Goal: Transaction & Acquisition: Purchase product/service

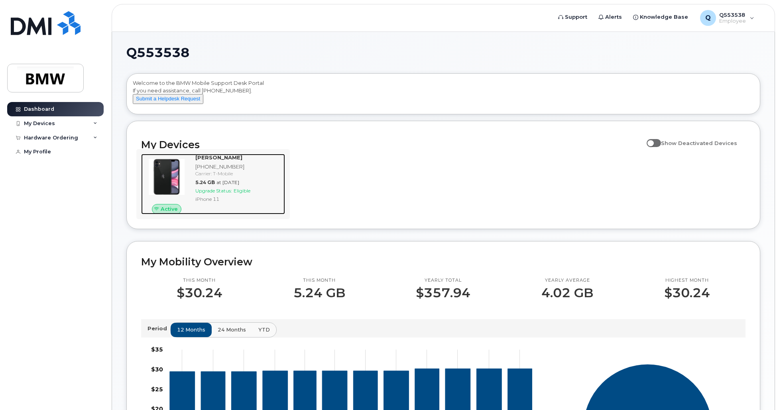
click at [175, 175] on img at bounding box center [166, 177] width 38 height 38
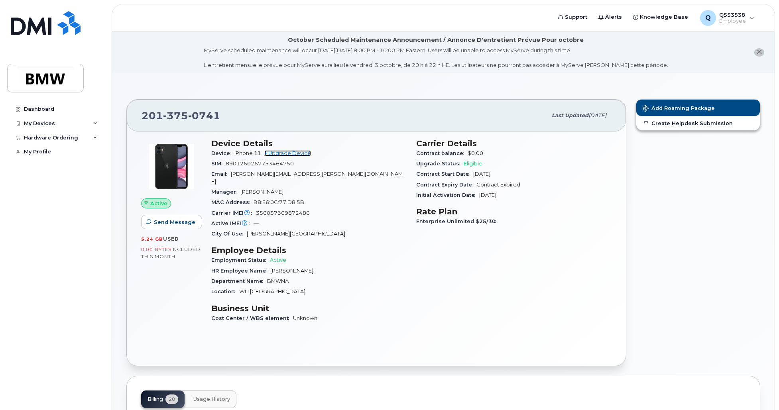
click at [290, 153] on link "+ Upgrade Device" at bounding box center [287, 153] width 47 height 6
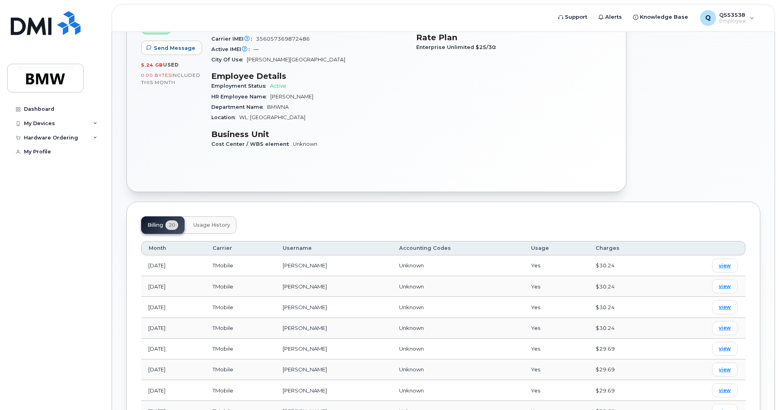
scroll to position [199, 0]
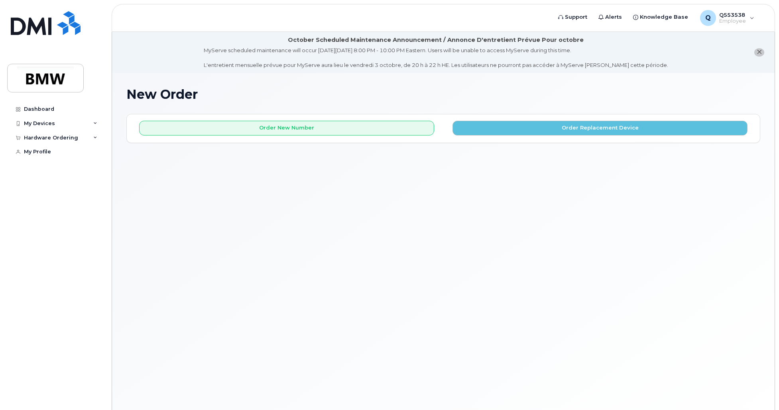
click at [505, 136] on div "Order New Number Order Replacement Device Please choose the carrier to which yo…" at bounding box center [443, 128] width 633 height 28
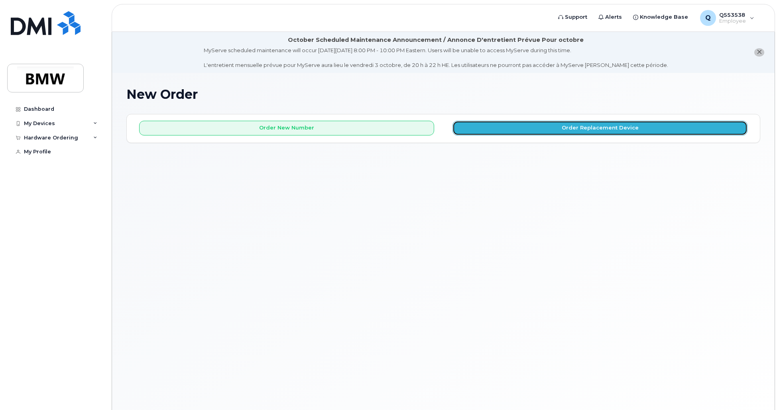
click at [497, 134] on button "Order Replacement Device" at bounding box center [599, 128] width 295 height 15
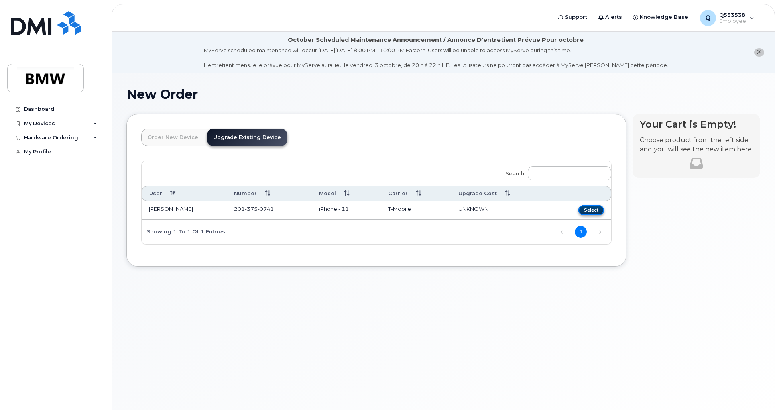
click at [589, 213] on button "Select" at bounding box center [591, 210] width 26 height 10
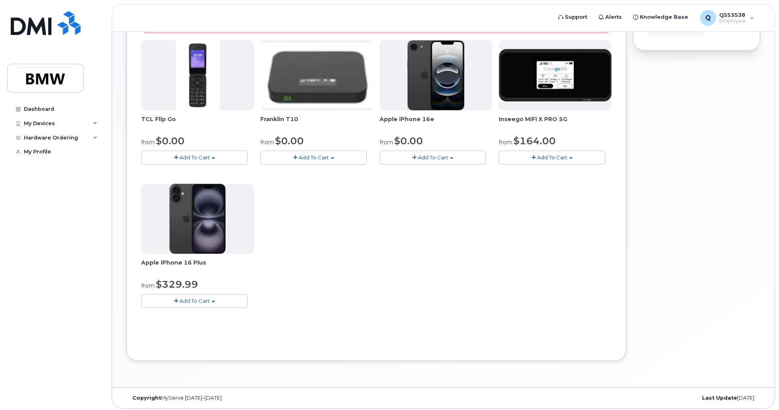
scroll to position [212, 0]
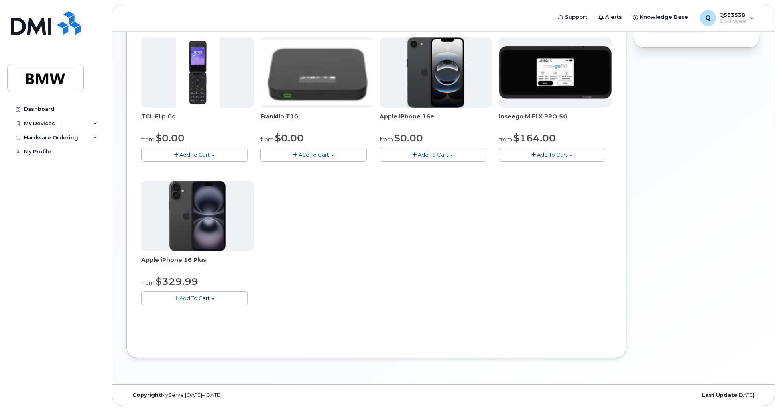
click at [177, 298] on span "button" at bounding box center [176, 298] width 4 height 5
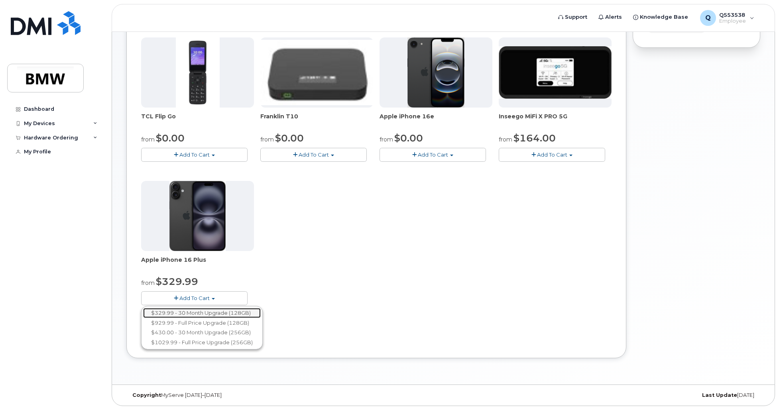
click at [232, 314] on link "$329.99 - 30 Month Upgrade (128GB)" at bounding box center [202, 313] width 118 height 10
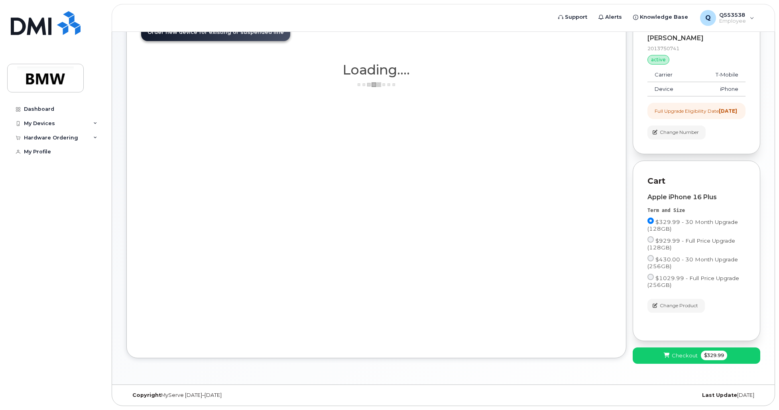
scroll to position [112, 0]
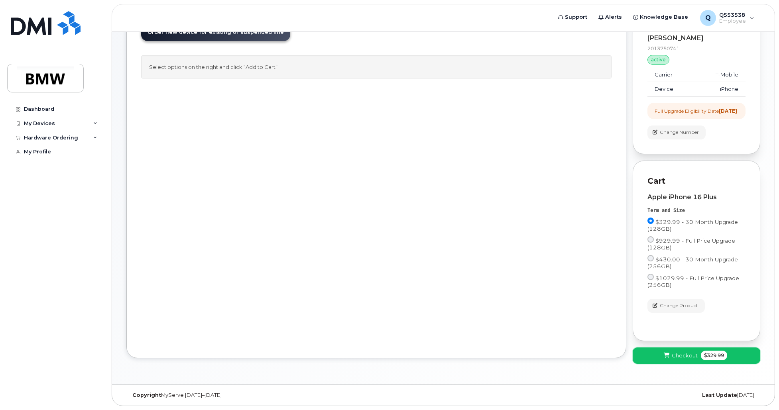
click at [697, 364] on button "Checkout $329.99" at bounding box center [697, 356] width 128 height 16
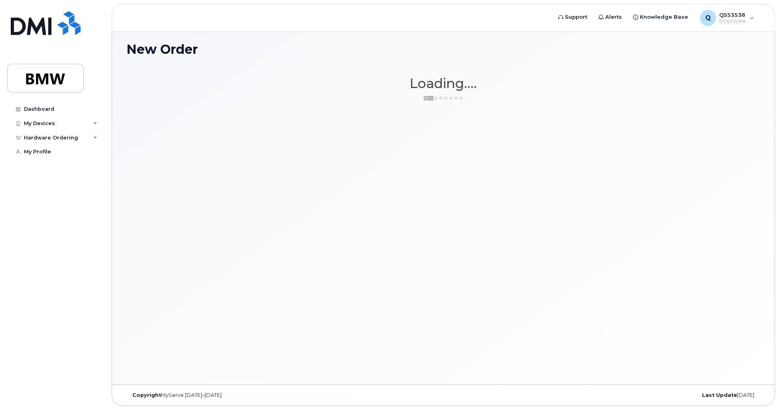
scroll to position [45, 0]
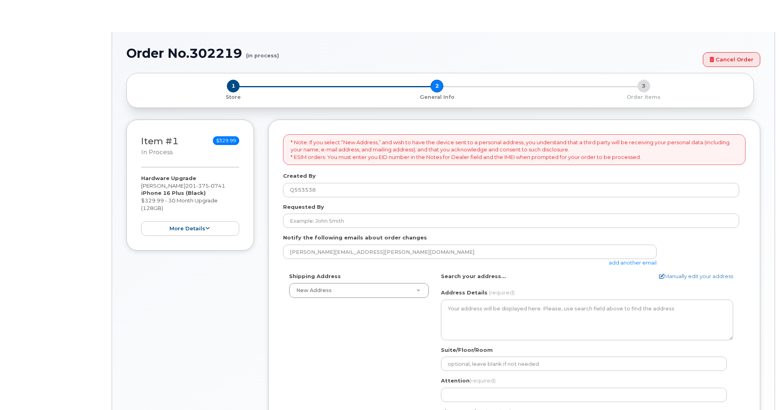
select select
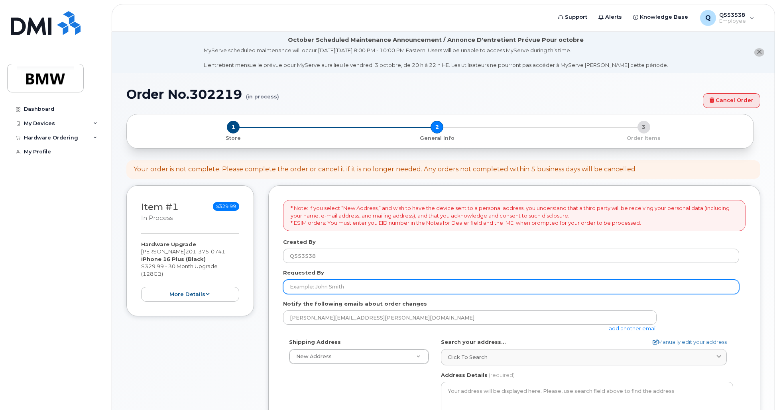
click at [348, 283] on input "Requested By" at bounding box center [511, 287] width 456 height 14
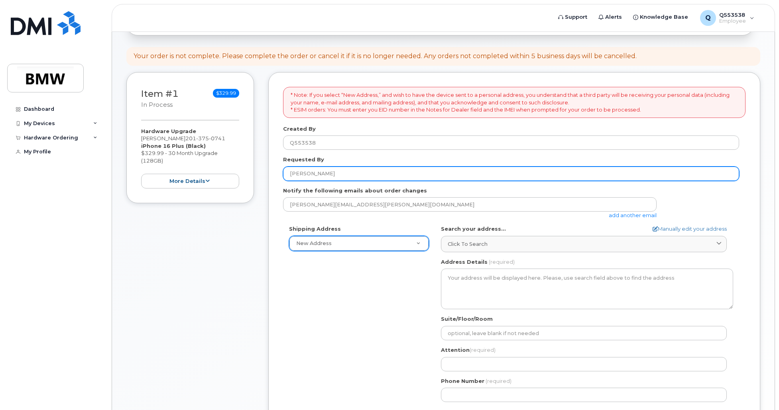
scroll to position [80, 0]
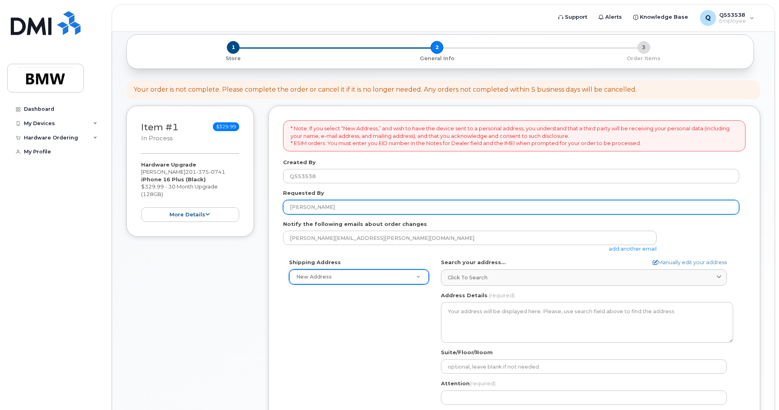
type input "[PERSON_NAME]"
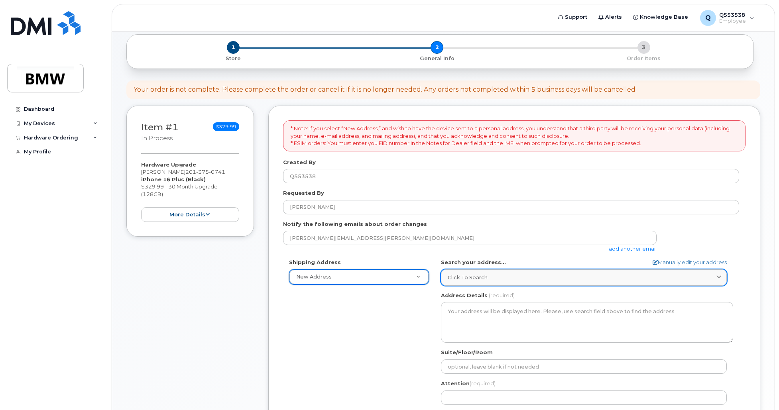
click at [495, 280] on div "Click to search" at bounding box center [584, 278] width 272 height 8
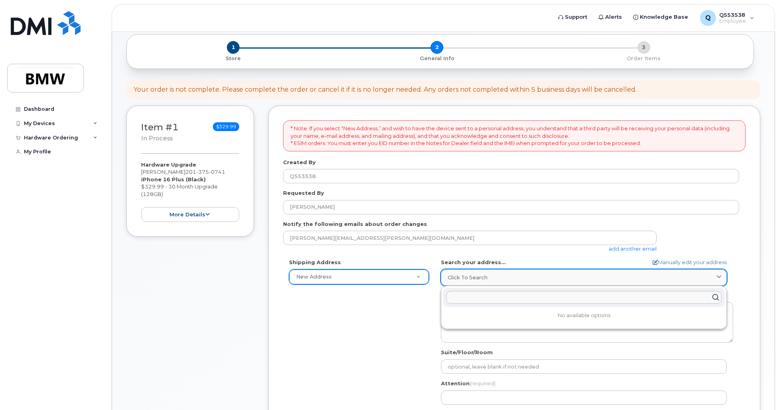
click at [495, 280] on div "Click to search" at bounding box center [584, 278] width 272 height 8
click at [383, 307] on div "Shipping Address New Address New Address BMW MC Plant BMW North America Financi…" at bounding box center [511, 350] width 456 height 183
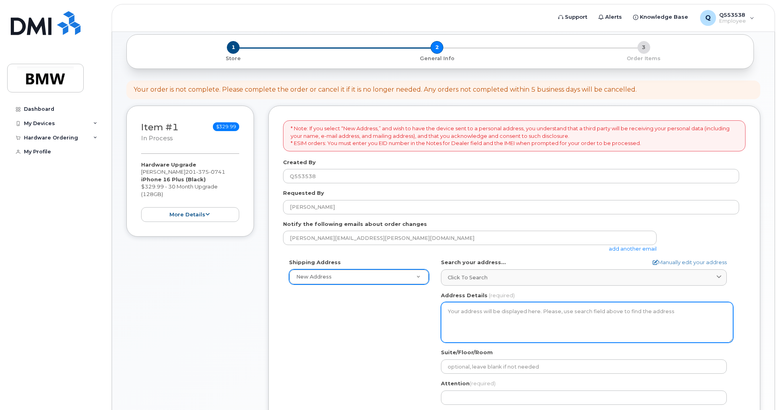
click at [474, 317] on textarea "Address Details" at bounding box center [587, 322] width 292 height 41
click at [499, 317] on textarea "Address Details" at bounding box center [587, 322] width 292 height 41
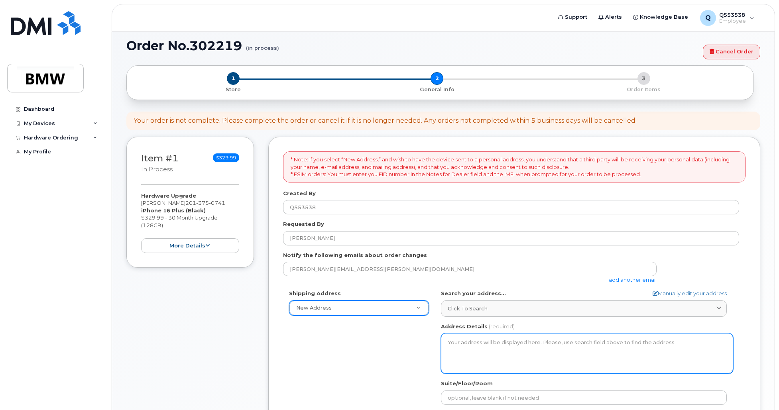
scroll to position [159, 0]
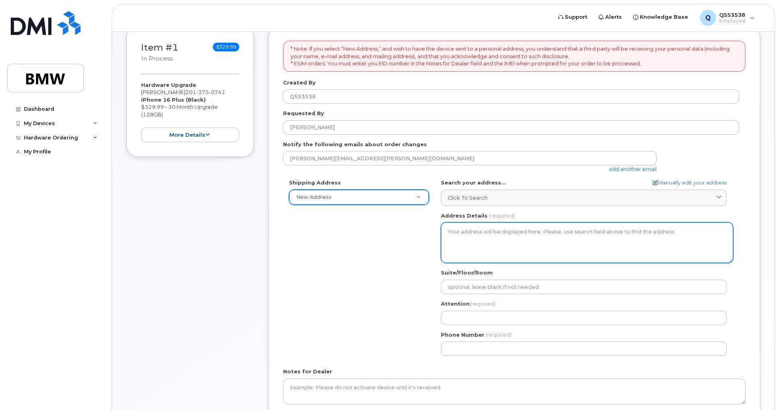
click at [492, 241] on textarea "Address Details" at bounding box center [587, 242] width 292 height 41
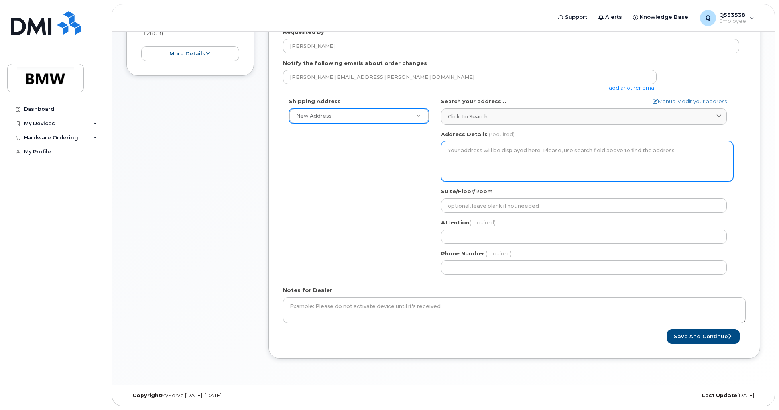
scroll to position [241, 0]
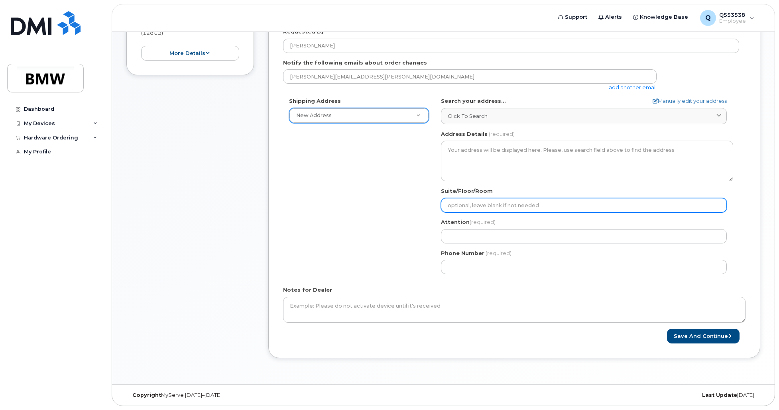
click at [535, 204] on input "Suite/Floor/Room" at bounding box center [584, 205] width 286 height 14
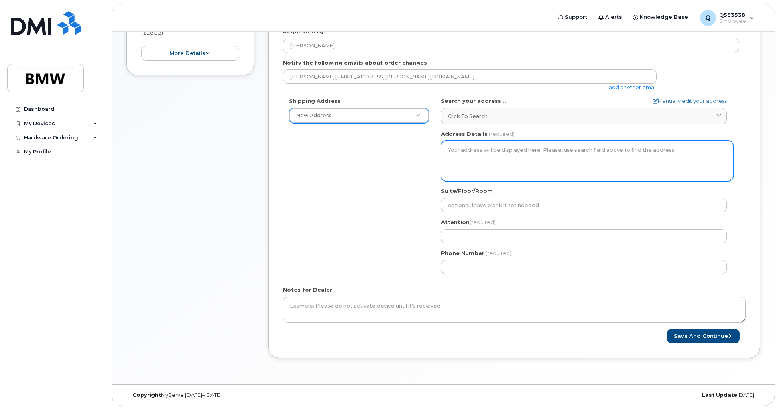
click at [526, 155] on textarea "Address Details" at bounding box center [587, 161] width 292 height 41
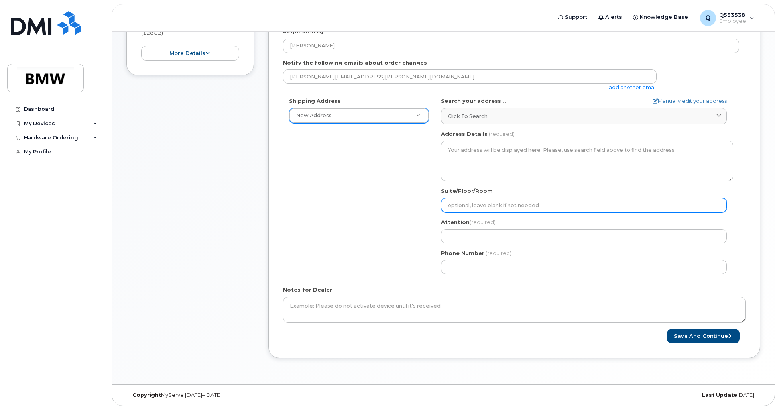
click at [465, 204] on input "Suite/Floor/Room" at bounding box center [584, 205] width 286 height 14
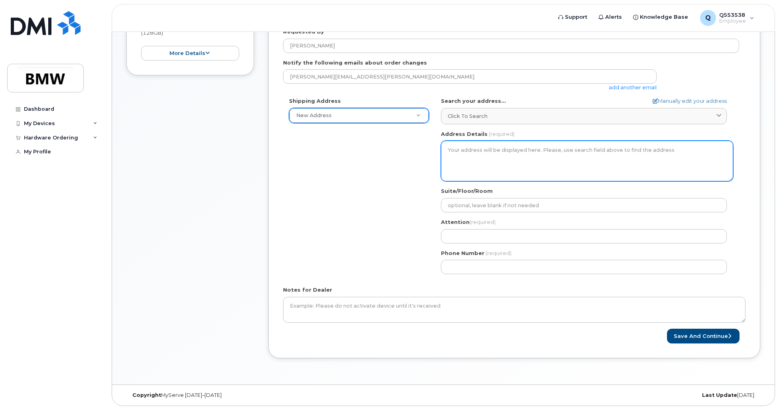
click at [469, 165] on textarea "Address Details" at bounding box center [587, 161] width 292 height 41
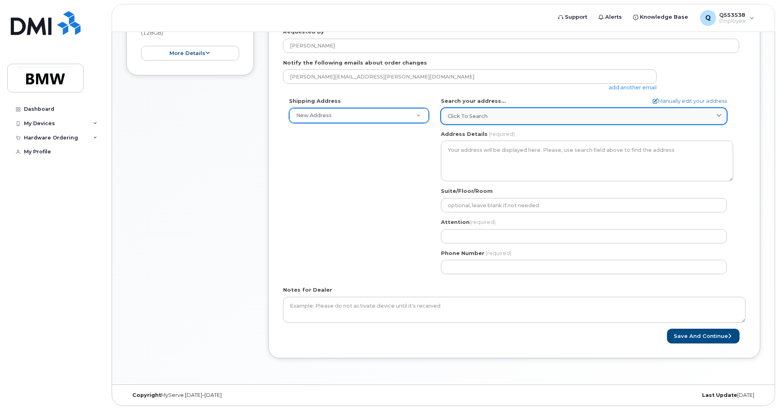
click at [524, 116] on div "Click to search" at bounding box center [584, 116] width 272 height 8
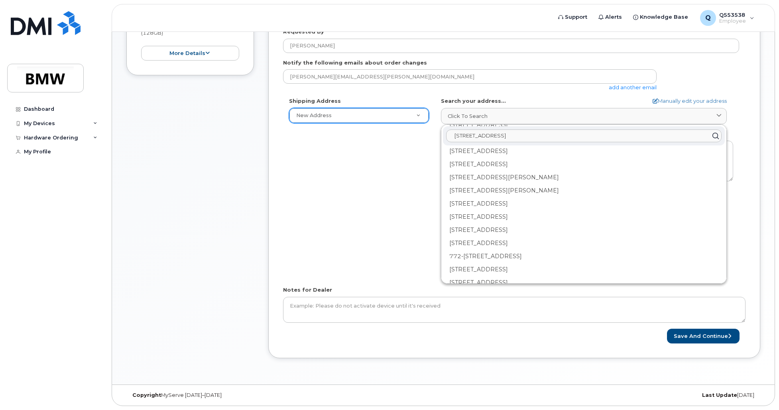
scroll to position [717, 0]
type input "9772 Calculus ct Jacksonville, FL 32256"
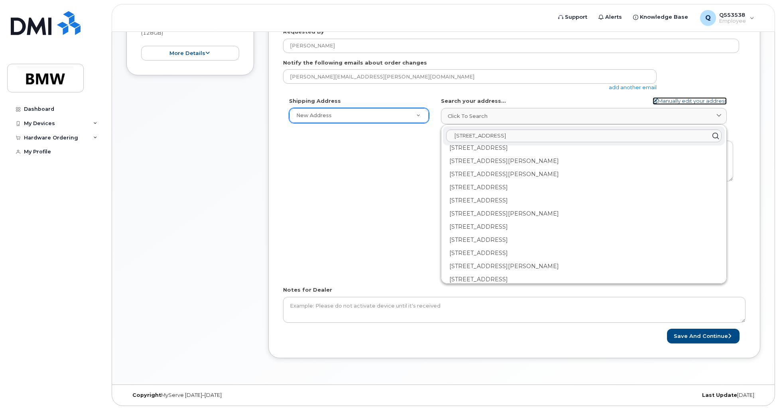
click at [698, 100] on link "Manually edit your address" at bounding box center [689, 101] width 74 height 8
select select
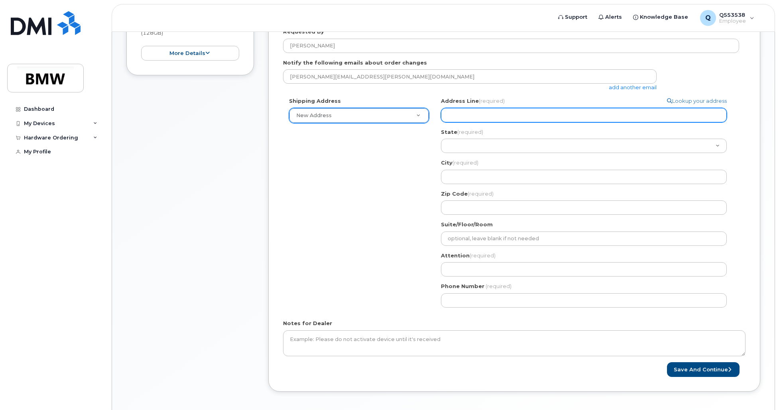
click at [487, 119] on input "Address Line (required)" at bounding box center [584, 115] width 286 height 14
select select
type input "9"
select select
type input "97"
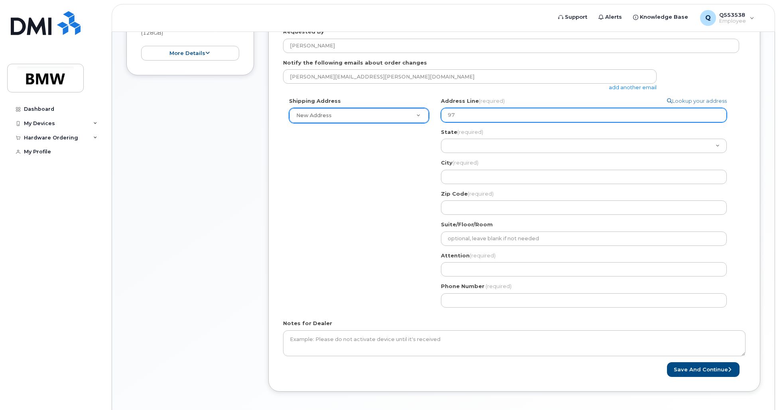
select select
type input "977"
select select
type input "9772"
select select
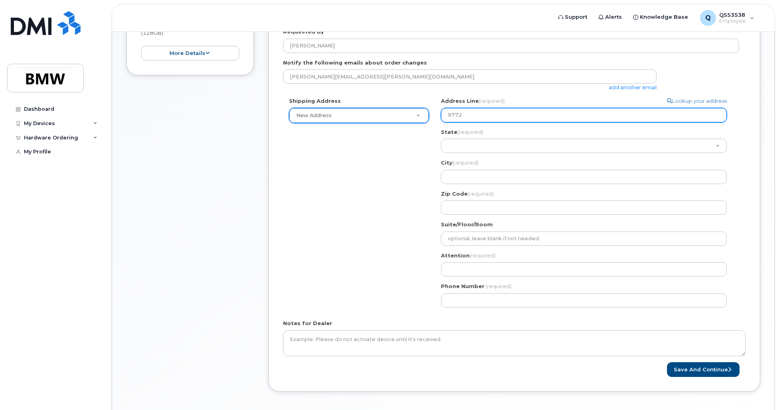
type input "9772 C"
select select
type input "9772 Ca"
select select
type input "9772 Ca;"
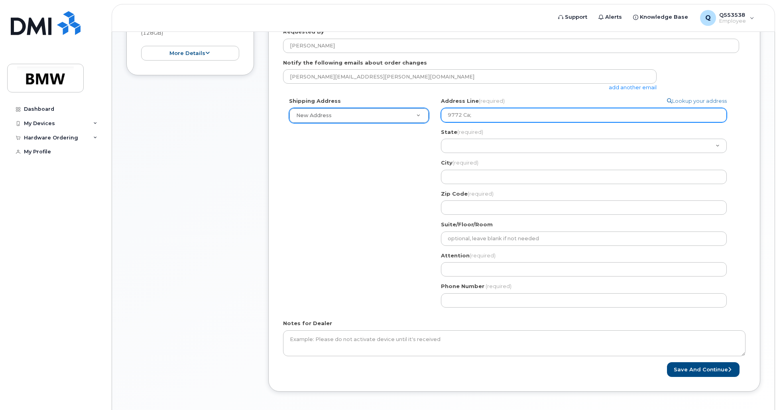
select select
type input "9772 Ca"
select select
type input "9772 Cal"
select select
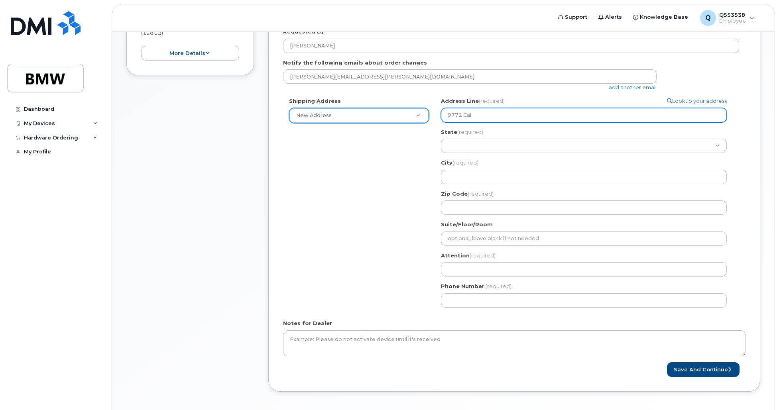
type input "9772 Calc"
select select
type input "9772 Calcu"
select select
type input "9772 Calcul"
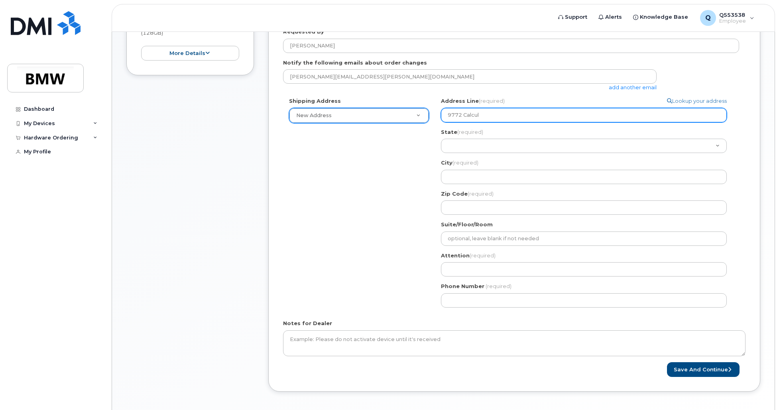
select select
type input "9772 Calculu"
select select
type input "9772 Calculus"
select select
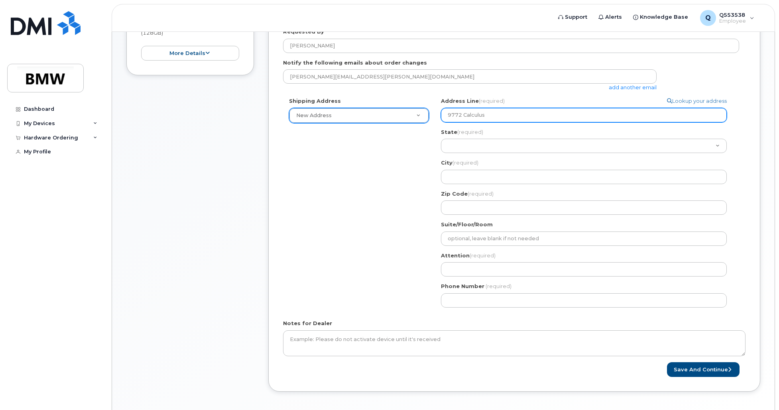
type input "9772 Calculus C"
select select
type input "9772 Calculus Ct"
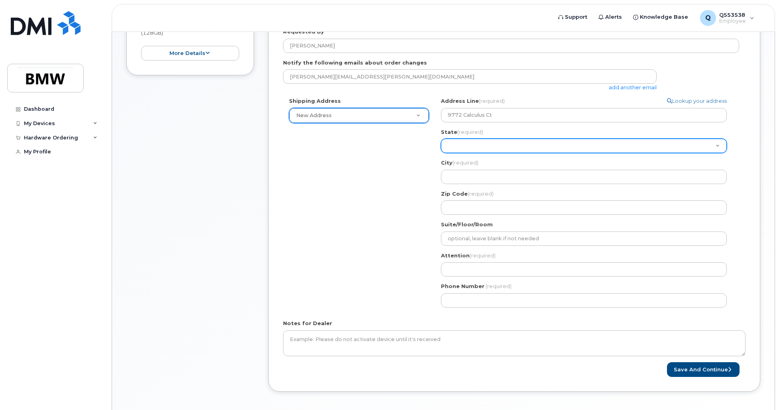
select select "FL"
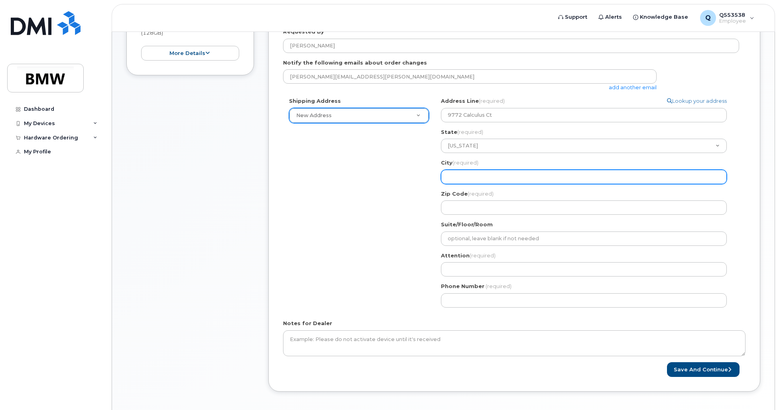
select select
type input "J"
select select
type input "JA"
select select
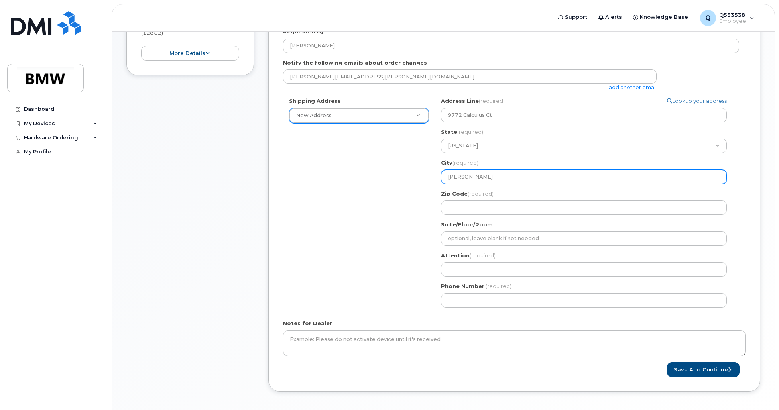
type input "JAc"
select select
type input "JAck"
select select
type input "JAck"
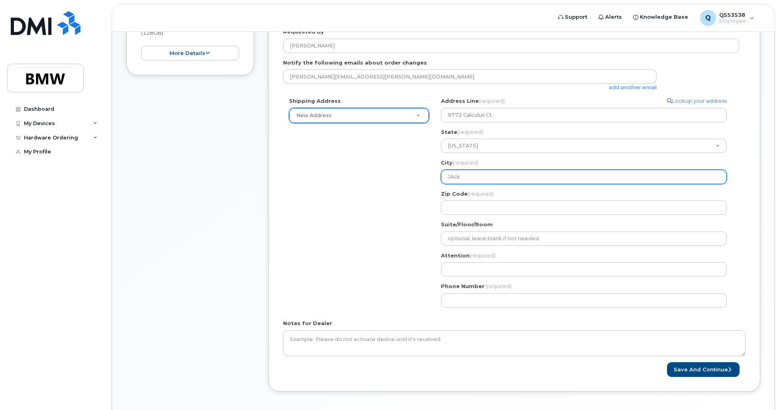
select select
type input "JAc"
select select
type input "JA"
select select
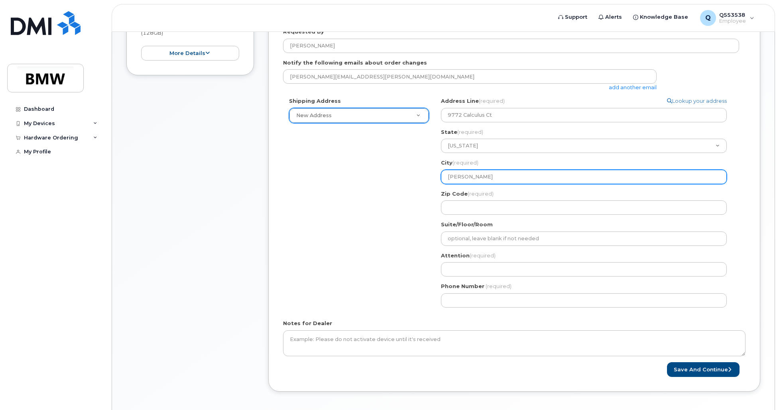
type input "J"
select select
type input "J"
select select
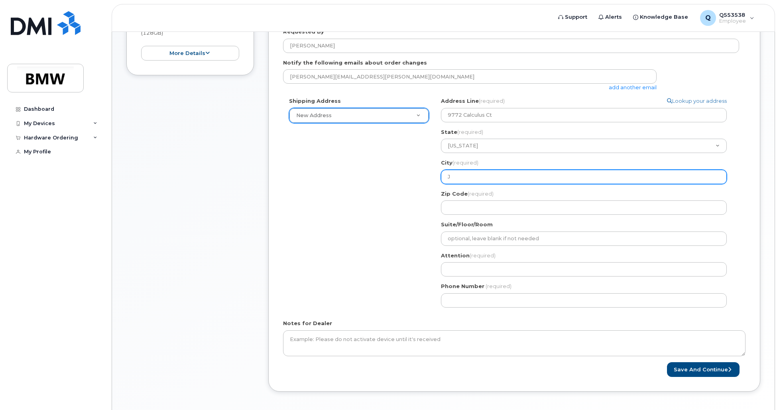
type input "Ja"
select select
type input "Jac"
select select
type input "Jack"
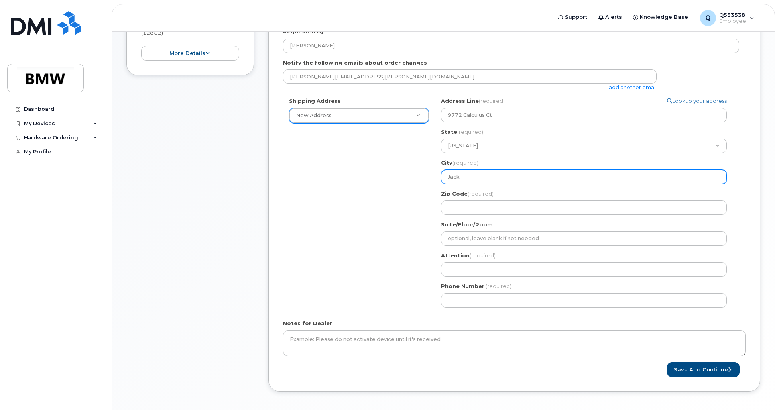
select select
type input "Jacks"
select select
type input "Jackso"
select select
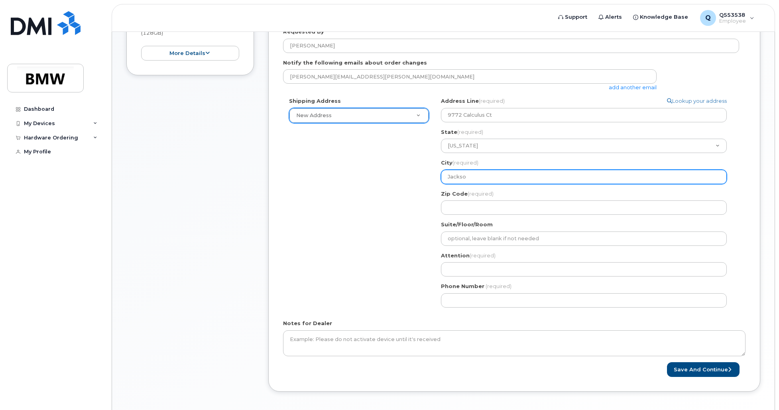
type input "Jackson"
select select
type input "Jacksonv"
select select
type input "Jacksonvi"
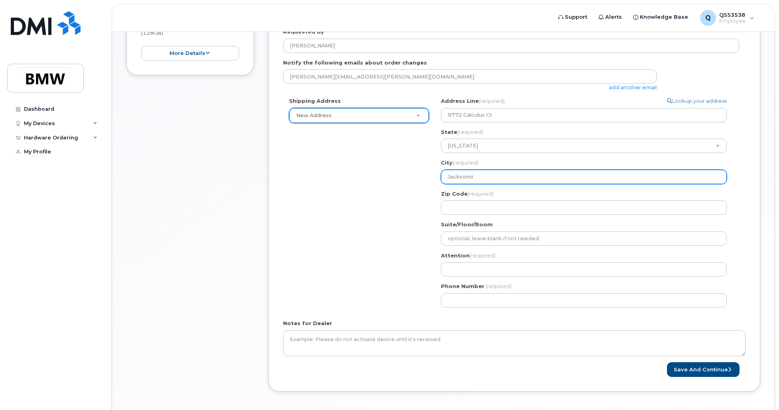
select select
type input "Jacksonvil"
select select
type input "Jacksonvill"
select select
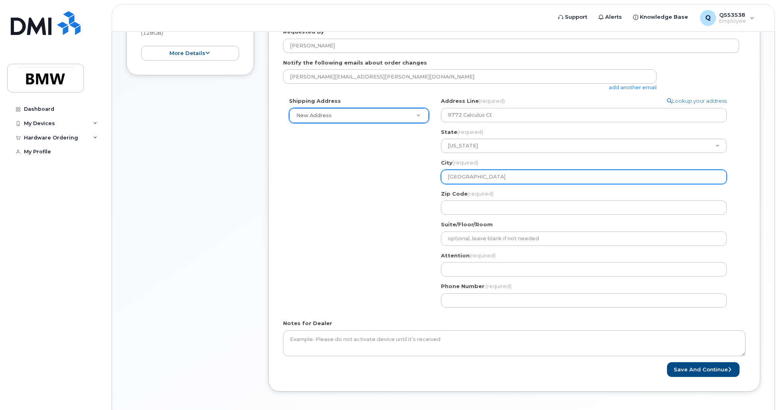
type input "Jacksonville"
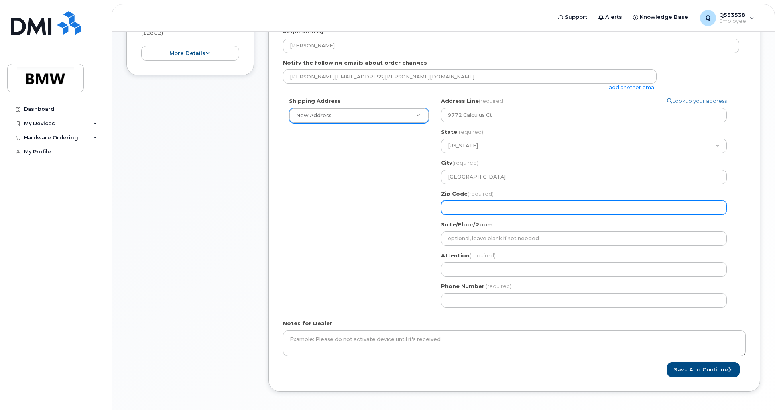
select select
type input "3"
select select
type input "32"
select select
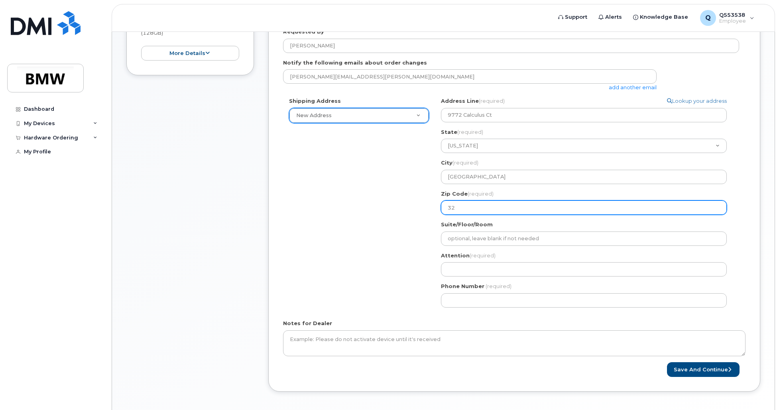
type input "322"
select select
type input "3225"
select select
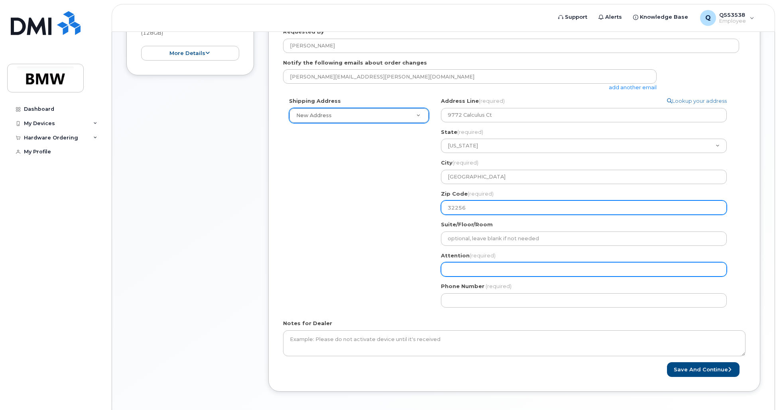
type input "32256"
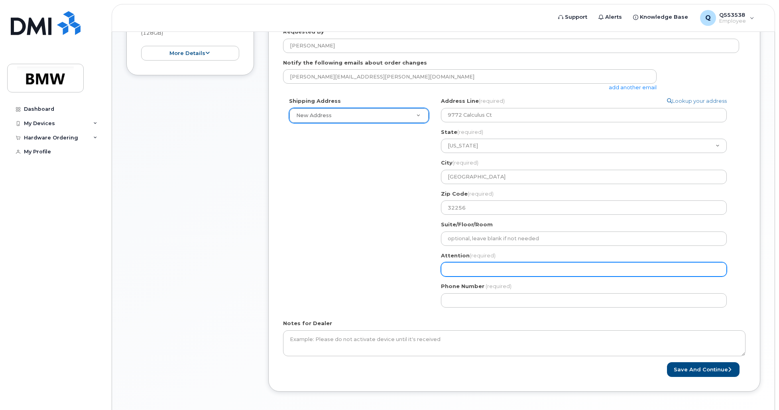
click at [567, 264] on input "Attention (required)" at bounding box center [584, 269] width 286 height 14
select select
type input "J"
select select
type input "Jo"
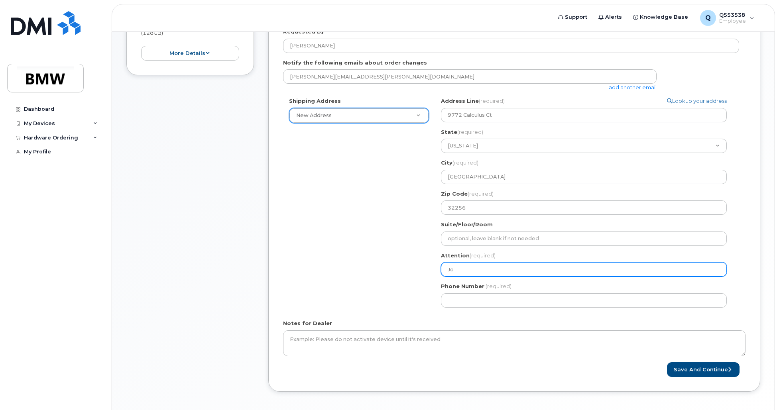
select select
type input "Jon"
select select
type input "Jona"
select select
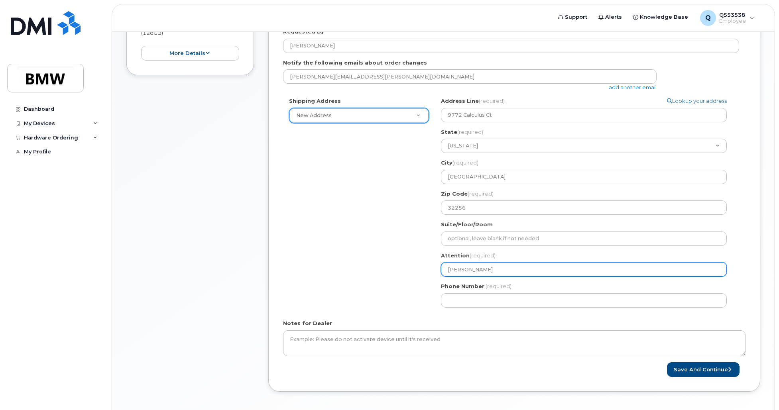
type input "Jonat"
select select
type input "Jonath"
select select
type input "Jonatha"
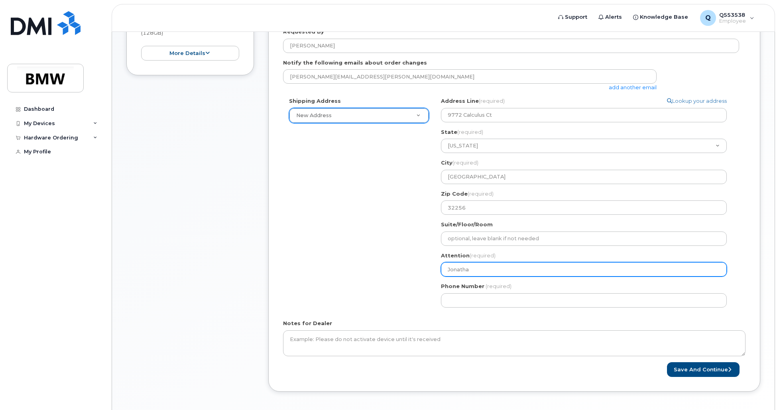
select select
type input "Jonathan"
select select
type input "Jonathan F"
select select
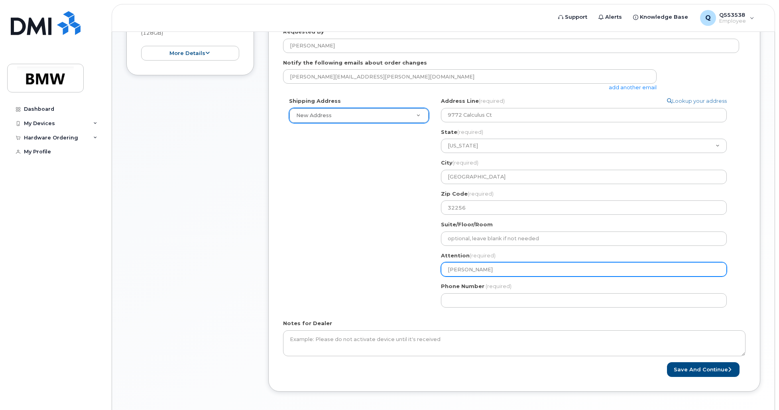
type input "Jonathan Fu"
select select
type input "Jonathan Ful"
select select
type input "Jonathan Full"
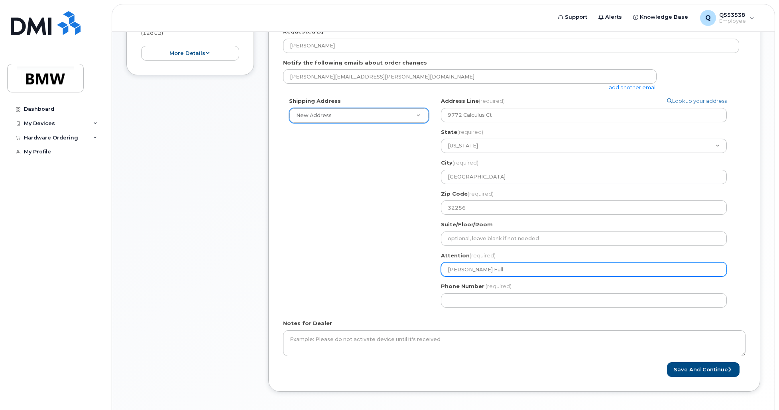
select select
type input "Jonathan Fulle"
select select
type input "[PERSON_NAME]"
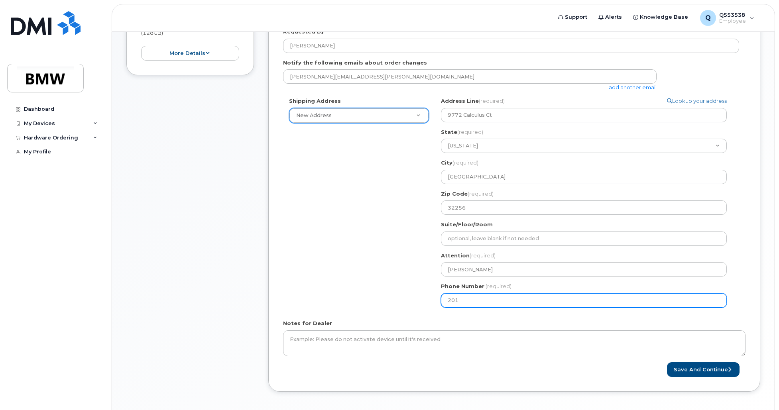
type input "2013750741"
select select
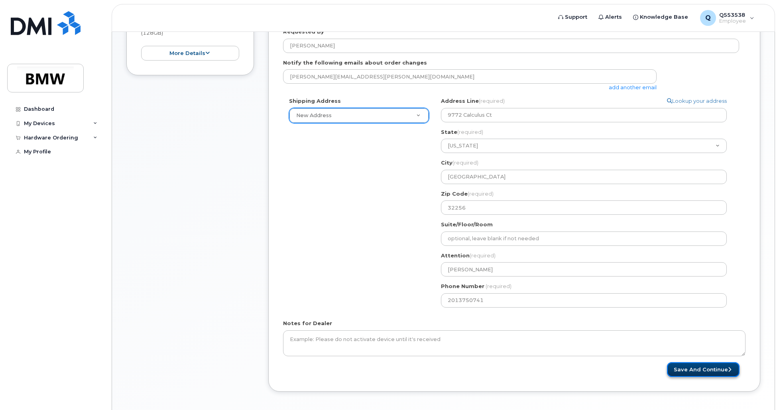
click at [687, 371] on button "Save and Continue" at bounding box center [703, 369] width 73 height 15
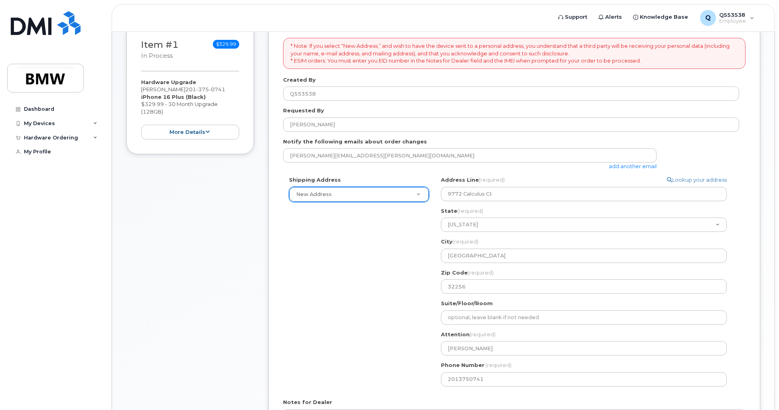
scroll to position [161, 0]
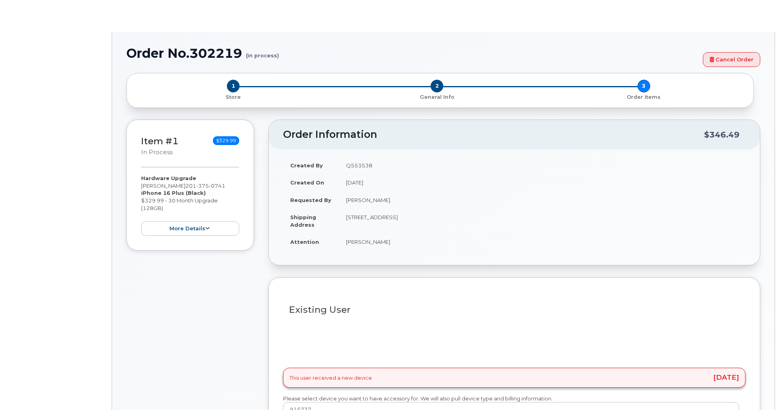
type input "1897232"
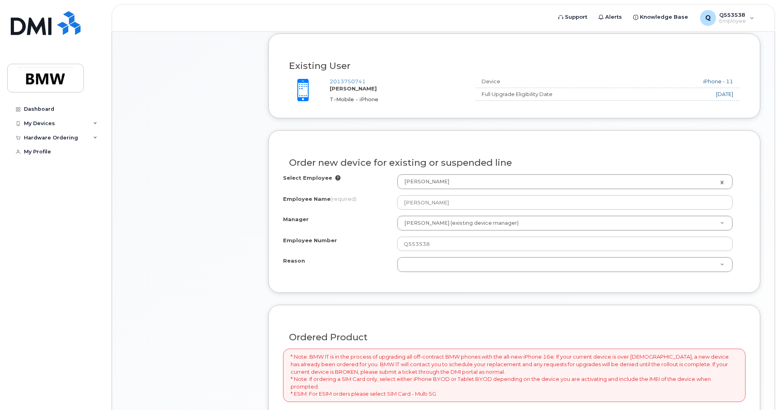
scroll to position [279, 0]
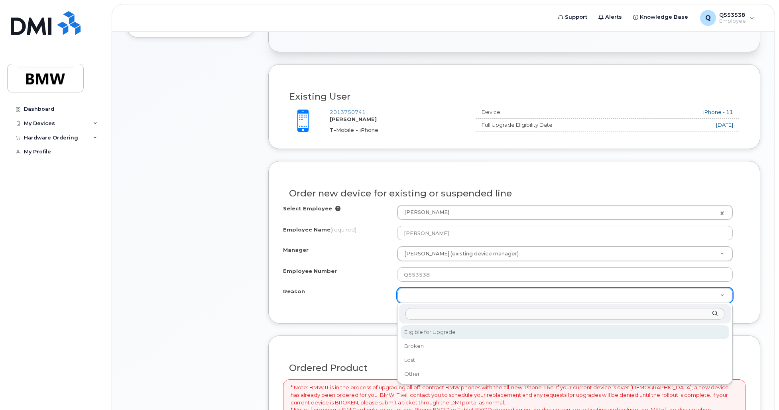
select select "eligible_for_upgrade"
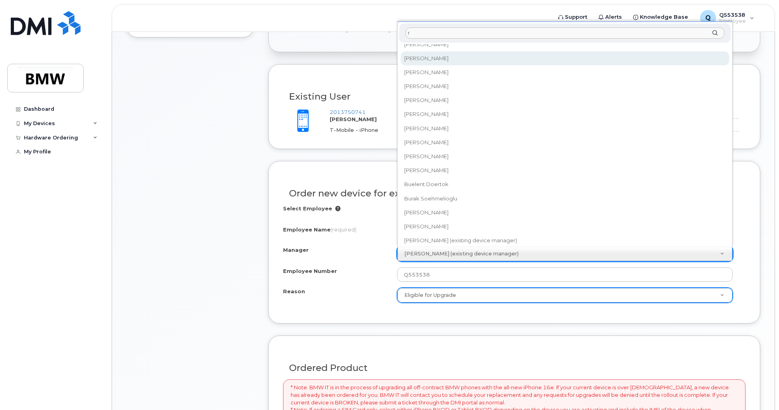
scroll to position [0, 0]
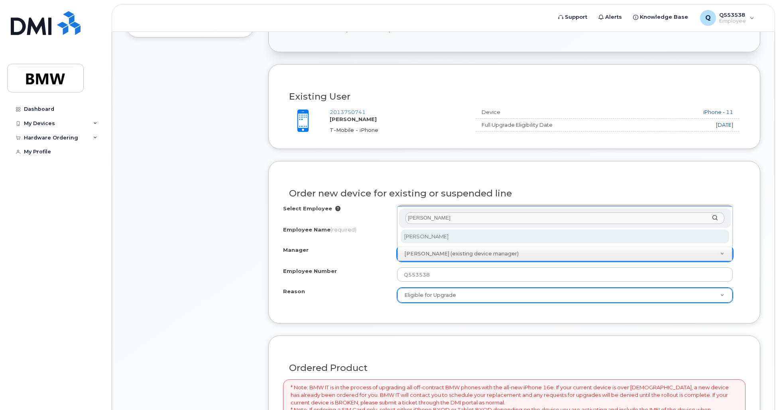
type input "rainer"
select select "1895314"
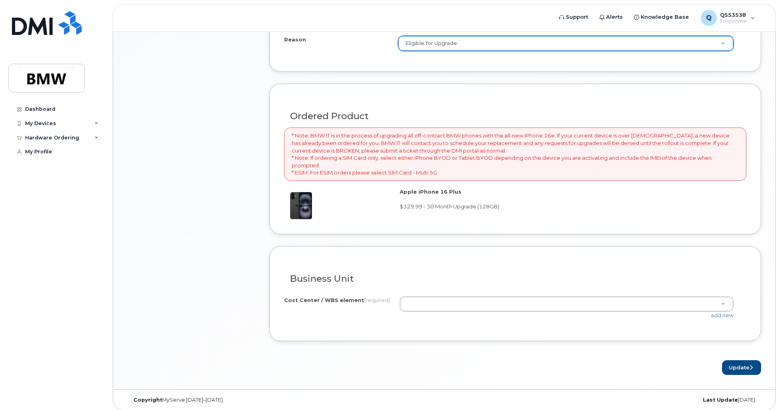
scroll to position [536, 0]
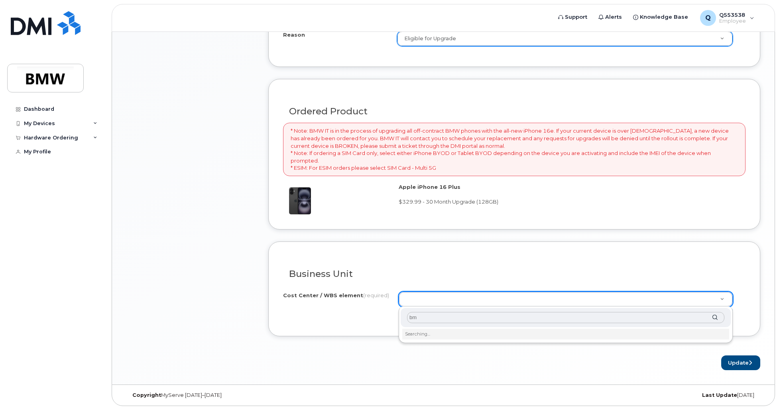
type input "b"
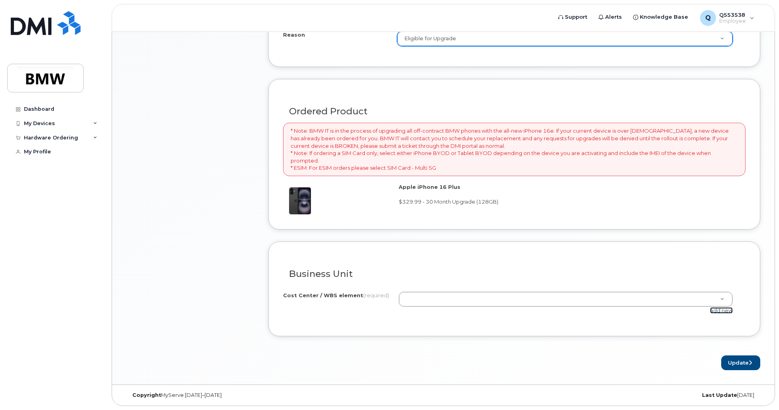
click at [727, 311] on link "add new" at bounding box center [721, 310] width 23 height 6
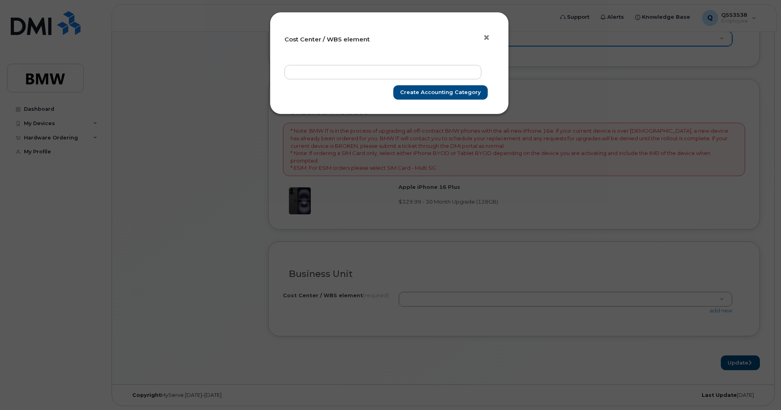
click at [485, 43] on span "×" at bounding box center [486, 37] width 7 height 15
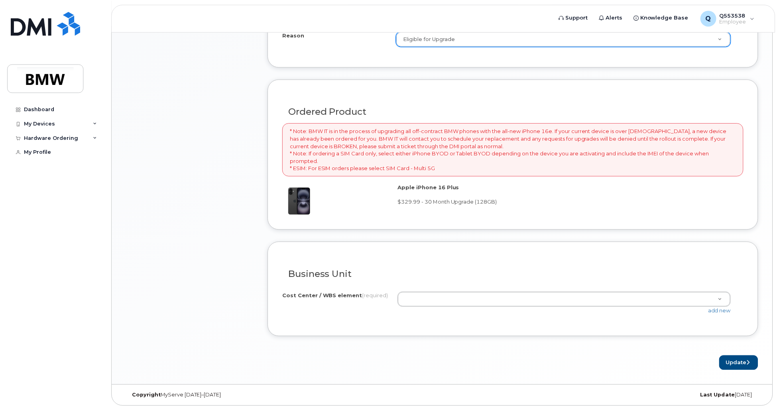
scroll to position [529, 0]
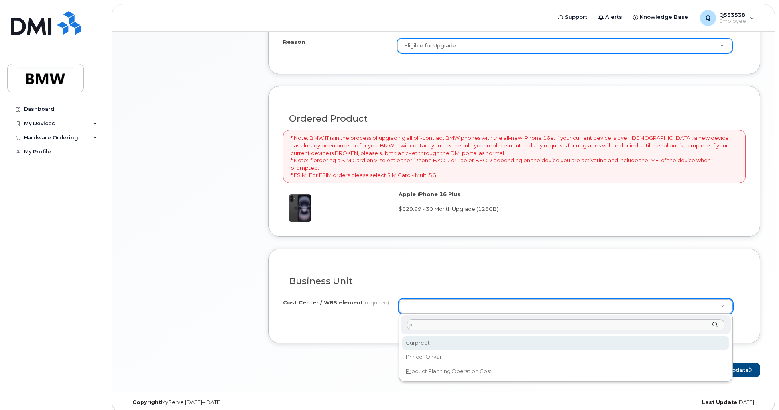
type input "p"
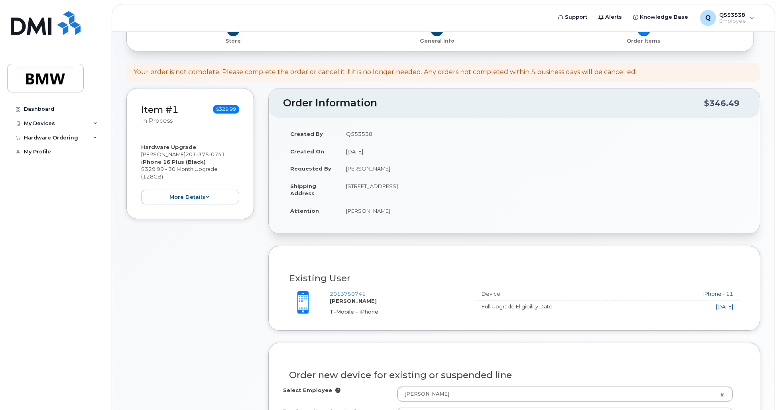
scroll to position [536, 0]
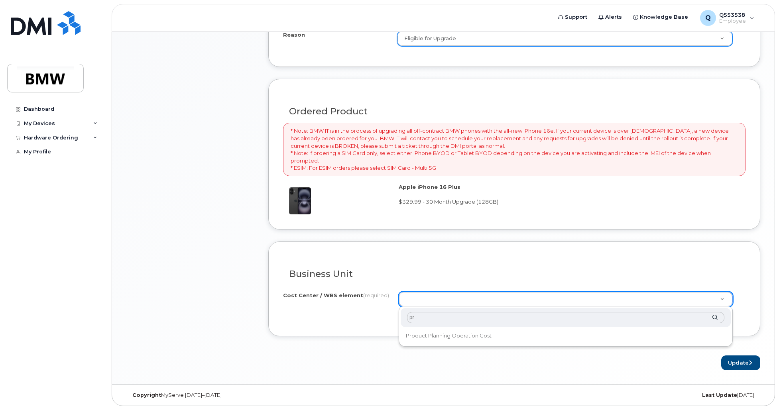
type input "p"
type input "b"
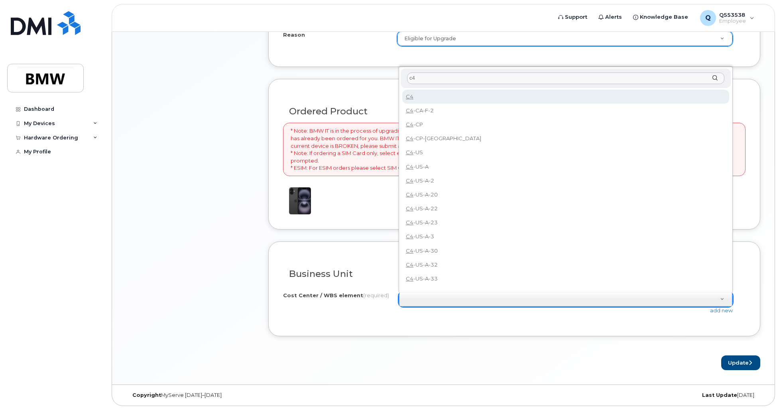
click at [426, 81] on input "c4" at bounding box center [565, 79] width 317 height 12
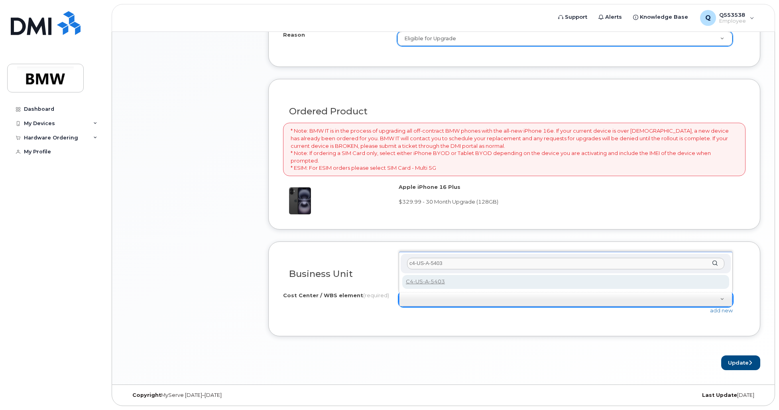
type input "c4-US-A-5403"
type input "C4-US-A-5403"
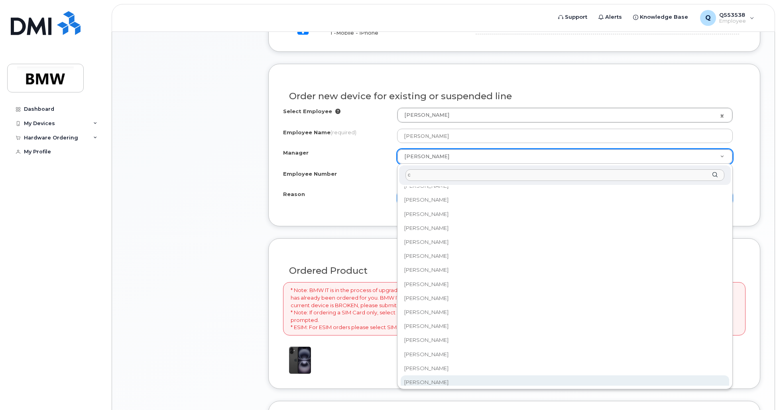
scroll to position [0, 0]
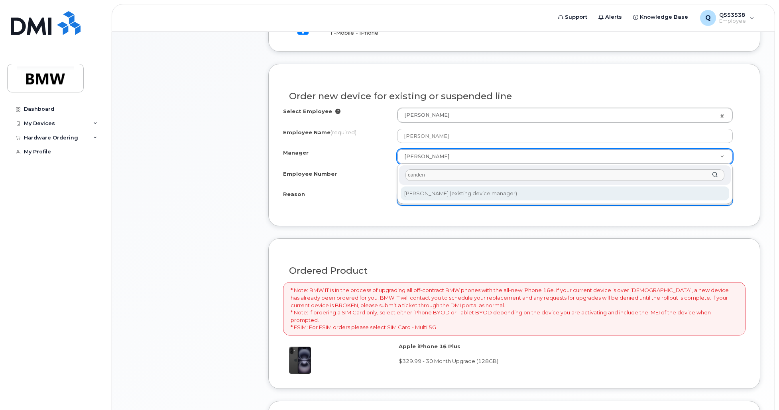
type input "canden"
select select "1895303"
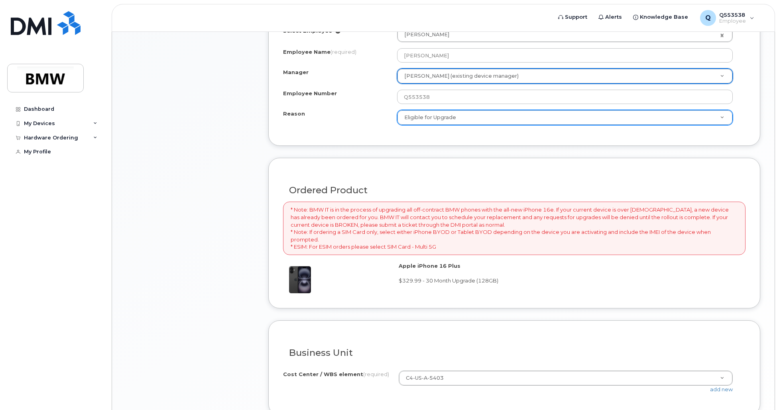
scroll to position [536, 0]
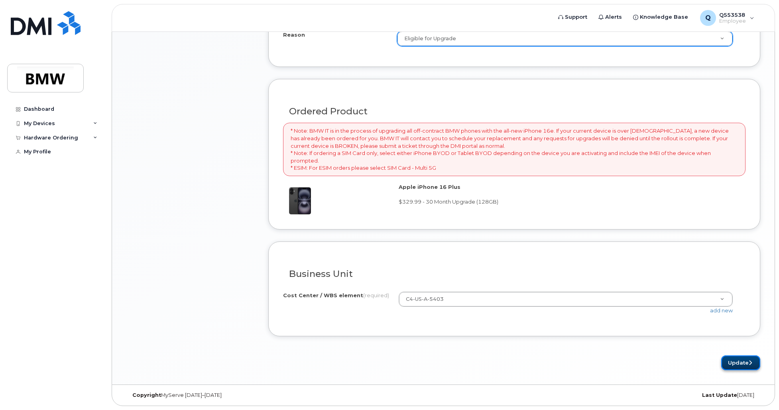
click at [731, 361] on button "Update" at bounding box center [740, 363] width 39 height 15
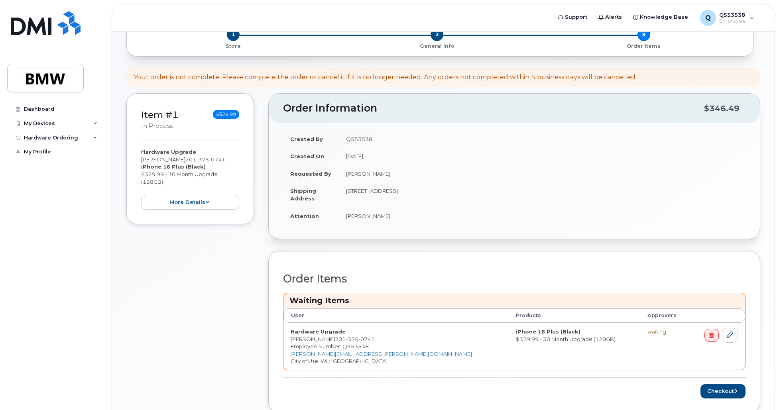
scroll to position [181, 0]
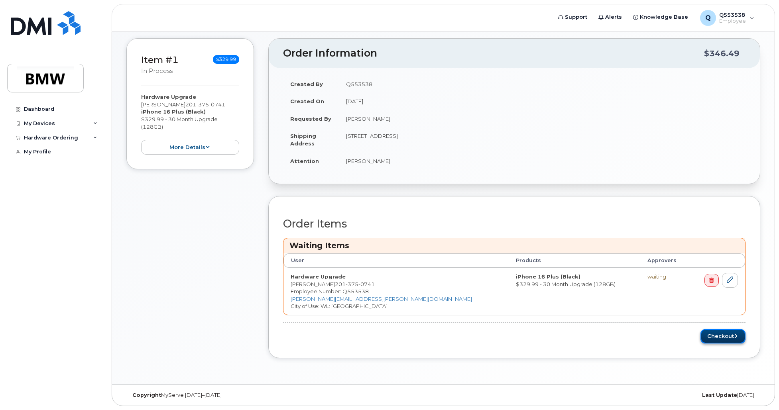
click at [723, 332] on button "Checkout" at bounding box center [722, 336] width 45 height 15
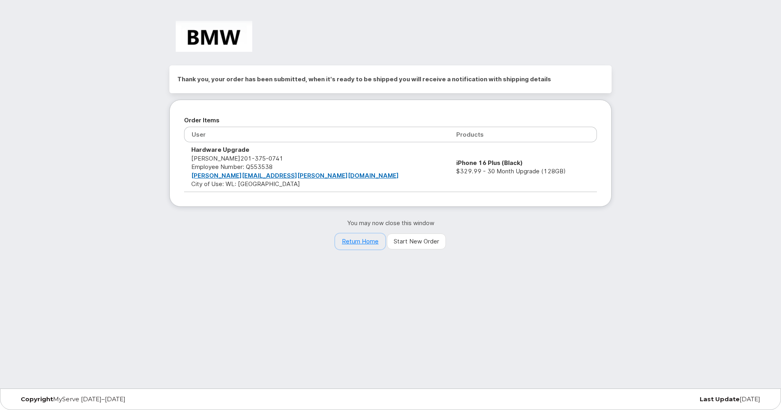
click at [372, 240] on link "Return Home" at bounding box center [360, 242] width 50 height 16
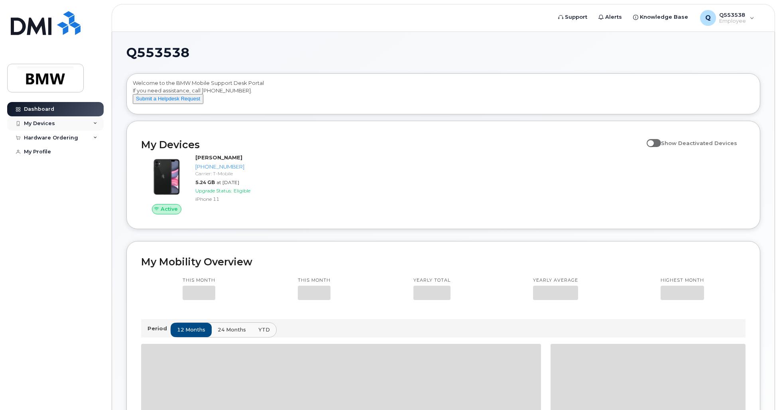
click at [79, 124] on div "My Devices" at bounding box center [55, 123] width 96 height 14
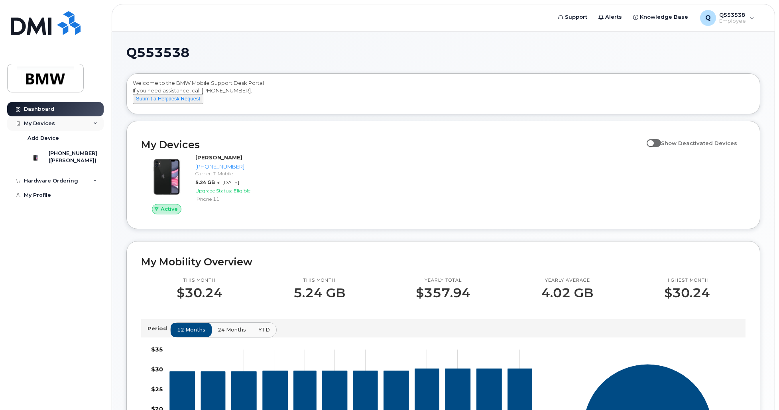
click at [79, 124] on div "My Devices" at bounding box center [55, 123] width 96 height 14
click at [33, 107] on div "Dashboard" at bounding box center [39, 109] width 30 height 6
click at [93, 127] on div "My Devices" at bounding box center [55, 123] width 96 height 14
click at [85, 188] on div "Hardware Ordering" at bounding box center [55, 181] width 96 height 14
click at [52, 199] on div "My Orders" at bounding box center [42, 195] width 29 height 7
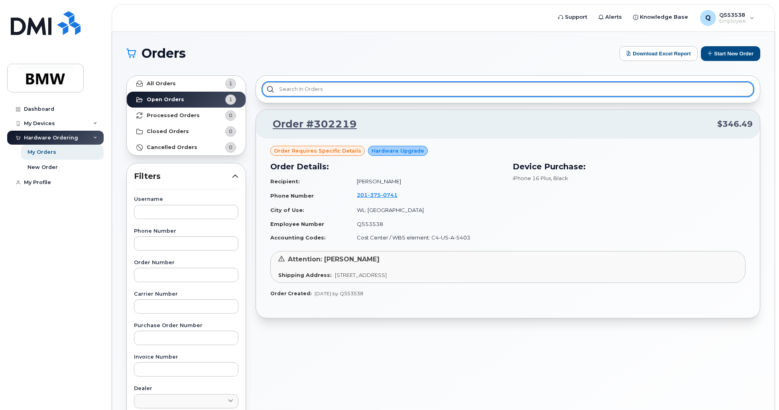
click at [450, 95] on input "text" at bounding box center [507, 89] width 491 height 14
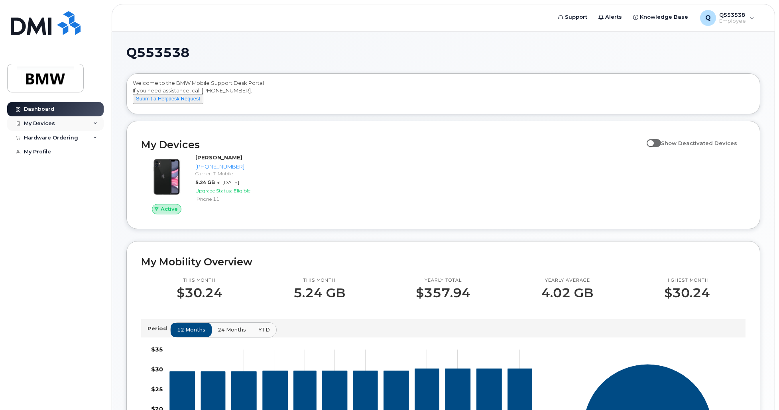
click at [59, 122] on div "My Devices" at bounding box center [55, 123] width 96 height 14
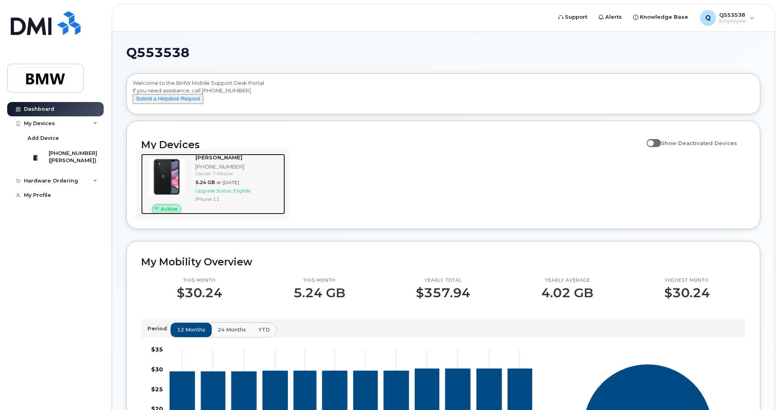
click at [244, 214] on div "[PERSON_NAME] [PHONE_NUMBER] Carrier: T-Mobile 5.24 GB at [DATE] Upgrade Status…" at bounding box center [238, 184] width 93 height 61
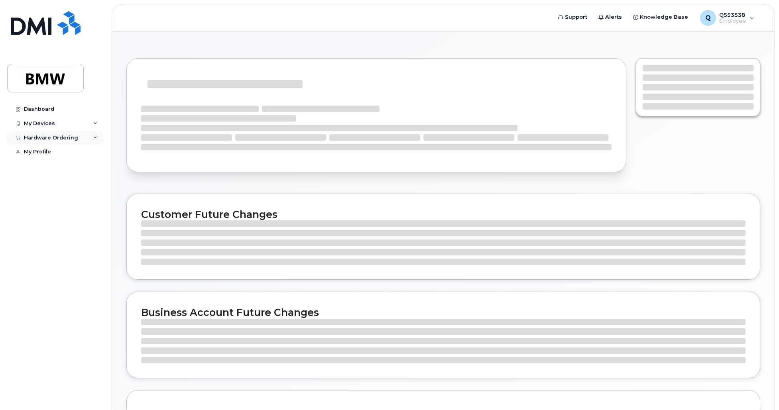
click at [66, 140] on div "Hardware Ordering" at bounding box center [51, 138] width 54 height 6
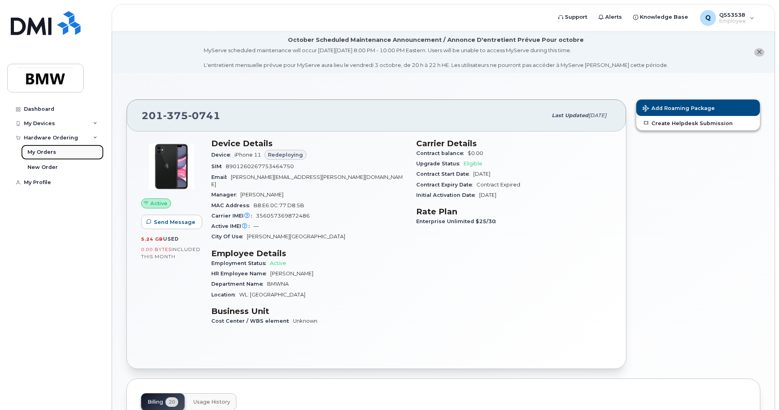
click at [53, 153] on div "My Orders" at bounding box center [42, 152] width 29 height 7
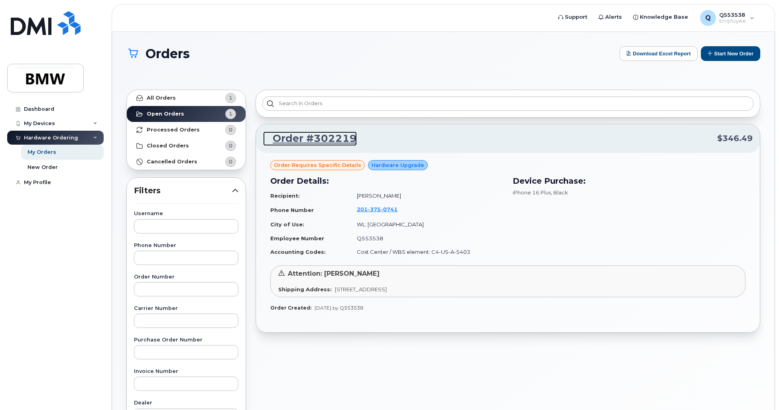
click at [313, 140] on link "Order #302219" at bounding box center [310, 139] width 94 height 14
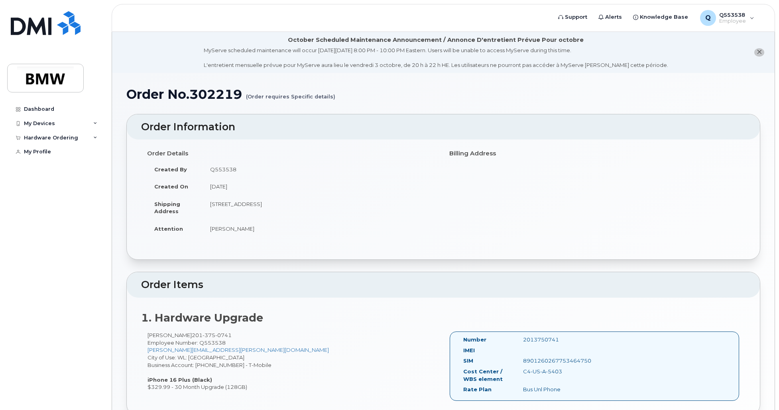
click at [758, 53] on icon "close notification" at bounding box center [759, 51] width 5 height 5
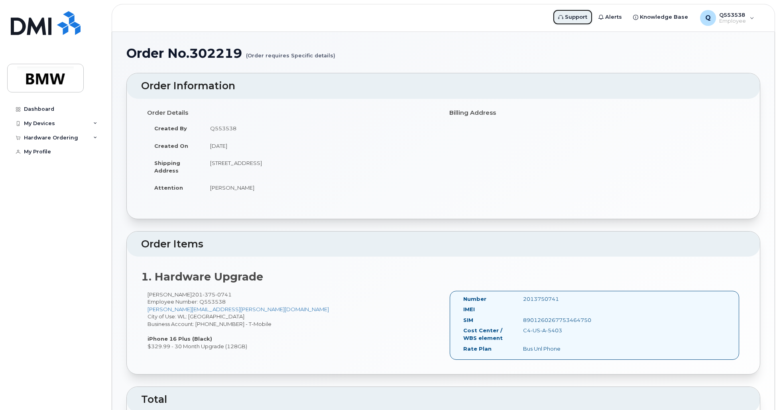
click at [587, 17] on span "Support" at bounding box center [576, 17] width 22 height 8
click at [749, 22] on div "Q Q553538 Employee" at bounding box center [726, 18] width 65 height 16
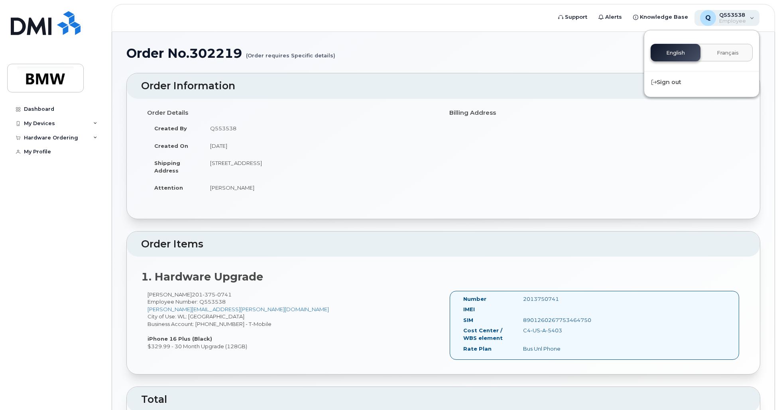
click at [749, 22] on div "Q Q553538 Employee" at bounding box center [726, 18] width 65 height 16
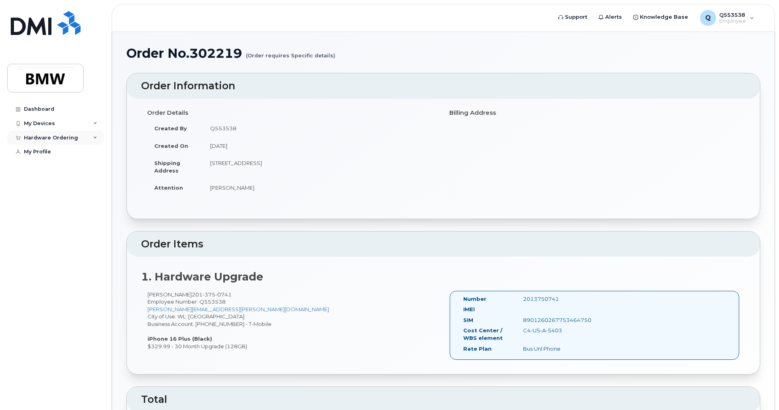
click at [96, 137] on icon at bounding box center [95, 138] width 4 height 4
click at [53, 158] on link "My Orders" at bounding box center [62, 152] width 83 height 15
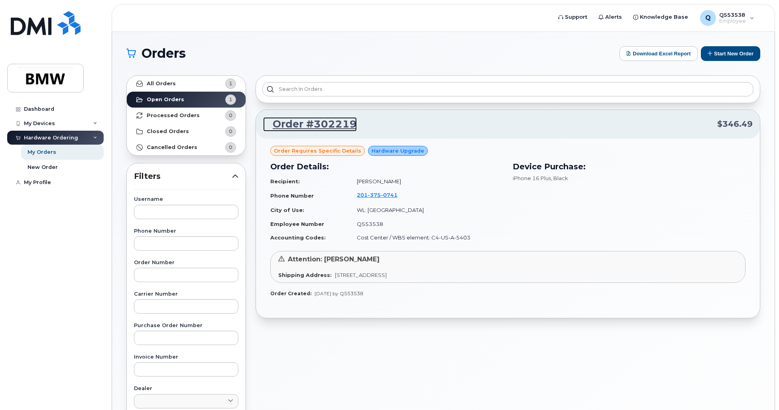
click at [326, 126] on link "Order #302219" at bounding box center [310, 124] width 94 height 14
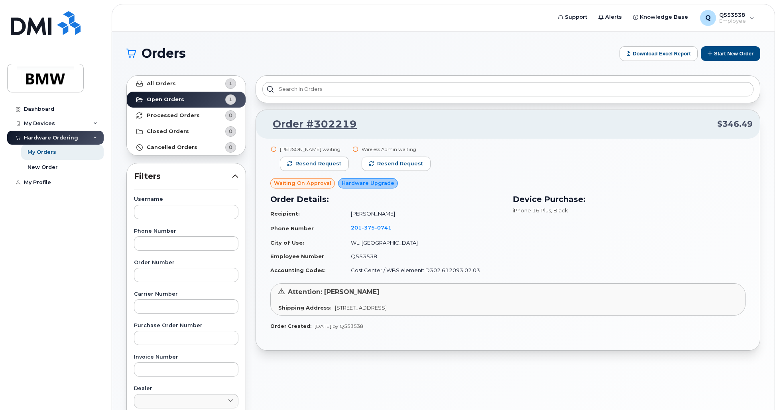
click at [506, 106] on div "Order #302219 $346.49 Canden Jackson waiting Resend request Wireless Admin wait…" at bounding box center [508, 351] width 514 height 560
click at [61, 246] on div "Dashboard My Devices Add Device 201-375-0741 (Jonathan Fuller) Hardware Orderin…" at bounding box center [56, 250] width 98 height 296
click at [32, 121] on div "My Devices" at bounding box center [39, 123] width 31 height 6
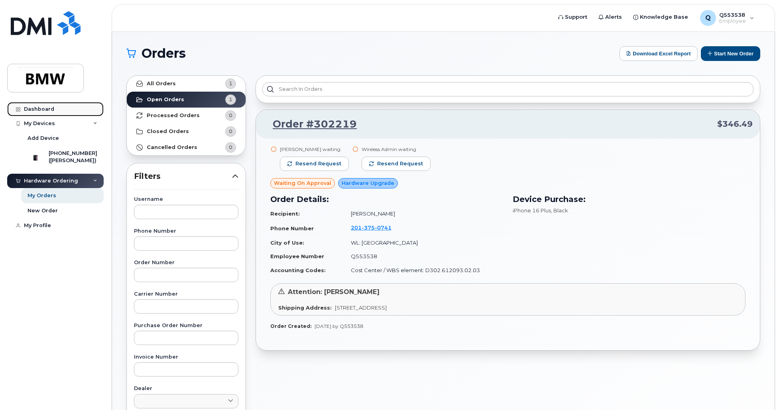
click at [40, 105] on link "Dashboard" at bounding box center [55, 109] width 96 height 14
